Goal: Task Accomplishment & Management: Manage account settings

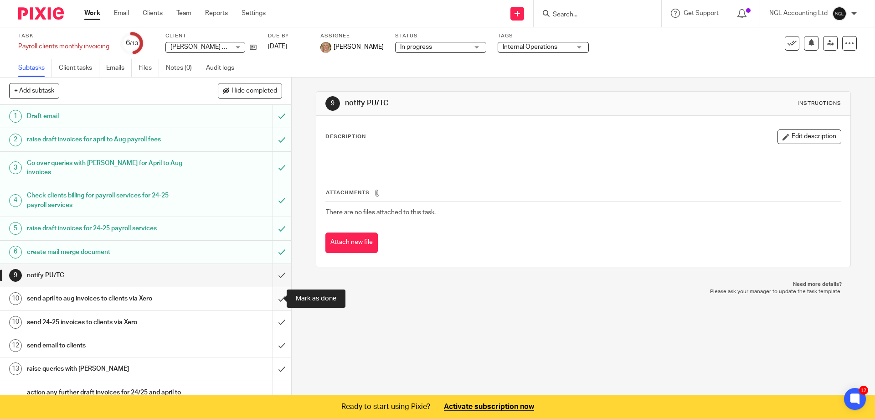
click at [271, 299] on input "submit" at bounding box center [145, 298] width 291 height 23
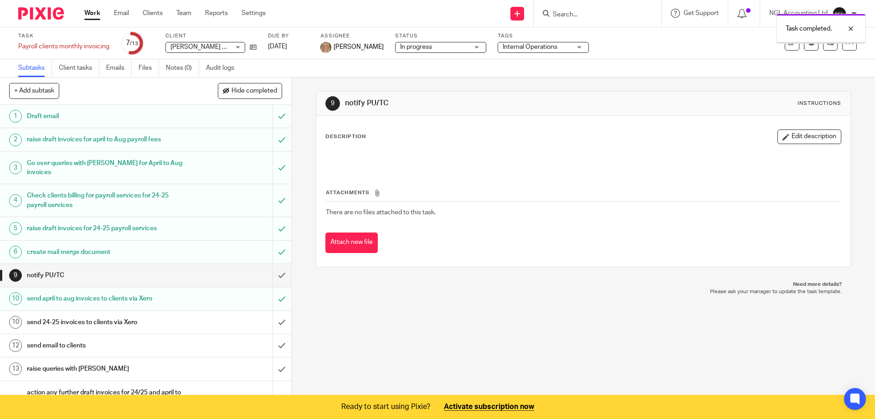
click at [272, 322] on input "submit" at bounding box center [145, 322] width 291 height 23
click at [271, 344] on input "submit" at bounding box center [145, 345] width 291 height 23
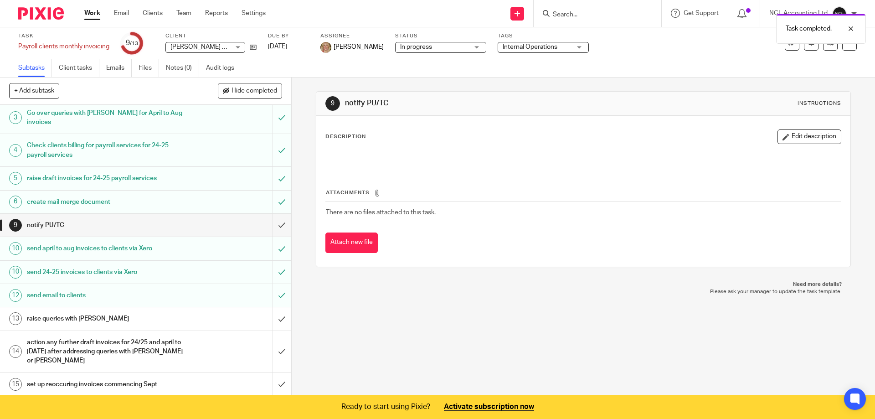
click at [122, 316] on h1 "raise queries with [PERSON_NAME]" at bounding box center [106, 319] width 158 height 14
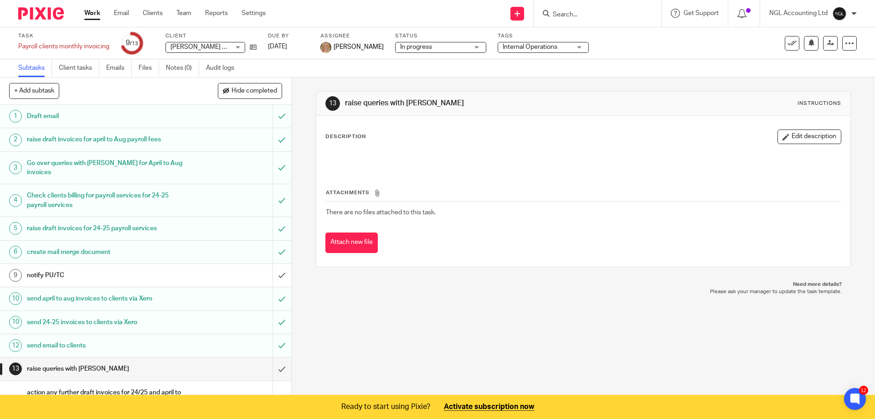
scroll to position [50, 0]
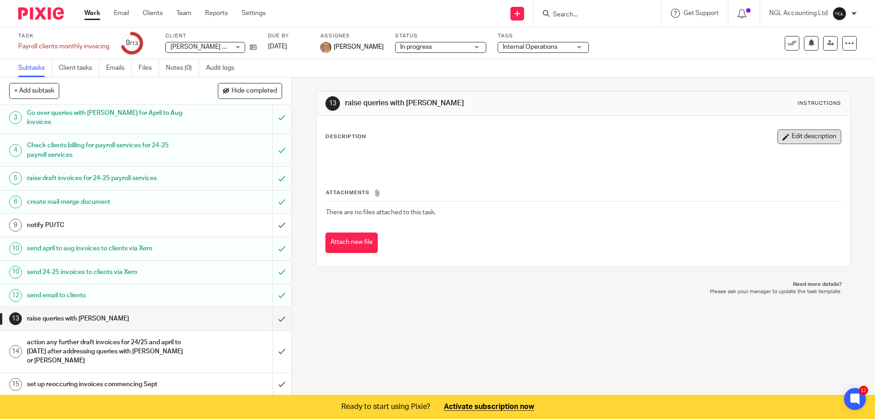
click at [780, 139] on button "Edit description" at bounding box center [810, 136] width 64 height 15
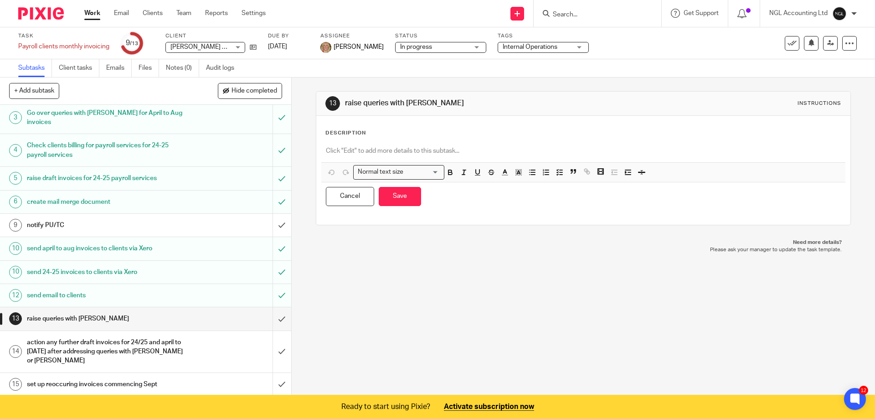
click at [382, 135] on div "Description" at bounding box center [583, 132] width 516 height 7
click at [358, 148] on p at bounding box center [583, 150] width 515 height 9
click at [473, 334] on div "13 raise queries with [PERSON_NAME] Instructions Description Normal text size L…" at bounding box center [583, 236] width 583 height 319
